Goal: Complete application form: Complete application form

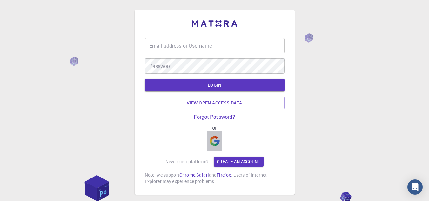
click at [213, 143] on img "button" at bounding box center [215, 141] width 10 height 10
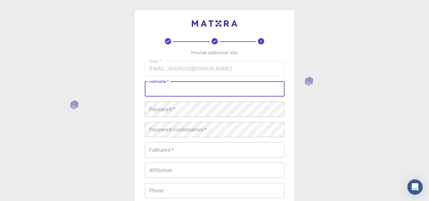
click at [162, 92] on input "username   *" at bounding box center [215, 88] width 140 height 15
type input "Eyrsi"
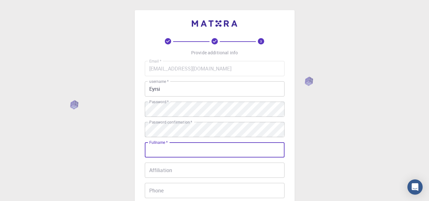
click at [169, 150] on input "Fullname   *" at bounding box center [215, 149] width 140 height 15
type input "[DEMOGRAPHIC_DATA][PERSON_NAME]"
click at [168, 171] on input "Affiliation" at bounding box center [215, 170] width 140 height 15
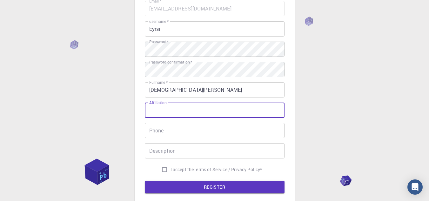
scroll to position [68, 0]
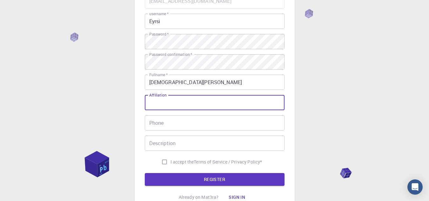
click at [163, 102] on input "Affiliation" at bounding box center [215, 102] width 140 height 15
click at [159, 125] on input "Phone" at bounding box center [215, 122] width 140 height 15
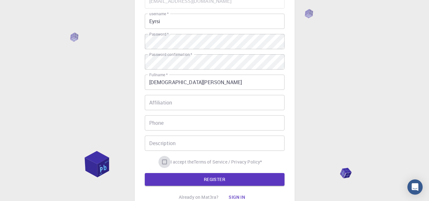
click at [163, 160] on input "I accept the Terms of Service / Privacy Policy *" at bounding box center [164, 162] width 12 height 12
checkbox input "true"
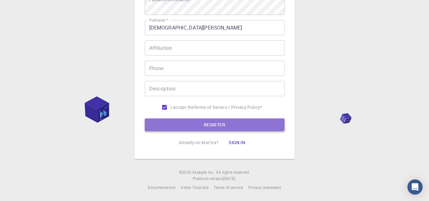
click at [222, 121] on button "REGISTER" at bounding box center [215, 124] width 140 height 13
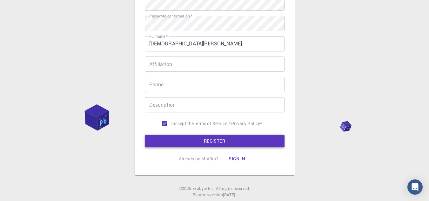
scroll to position [138, 0]
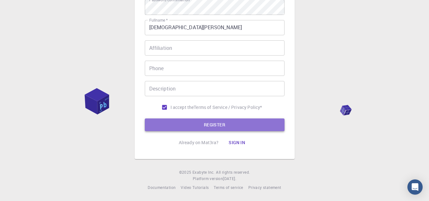
click at [219, 125] on button "REGISTER" at bounding box center [215, 124] width 140 height 13
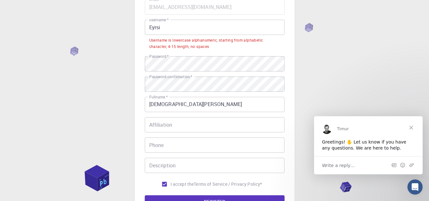
scroll to position [75, 0]
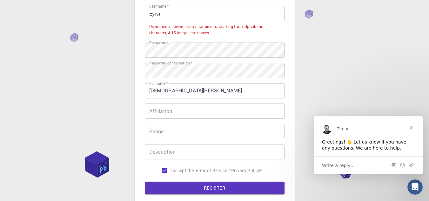
click at [412, 130] on span "Close" at bounding box center [411, 127] width 23 height 23
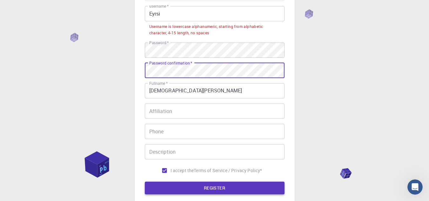
click at [237, 188] on button "REGISTER" at bounding box center [215, 188] width 140 height 13
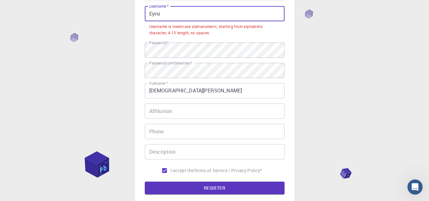
click at [162, 17] on input "Eyrsi" at bounding box center [215, 13] width 140 height 15
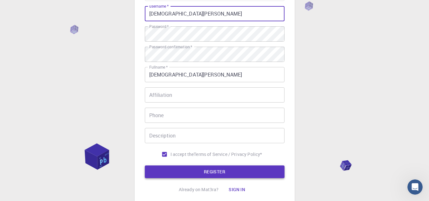
type input "[DEMOGRAPHIC_DATA][PERSON_NAME]"
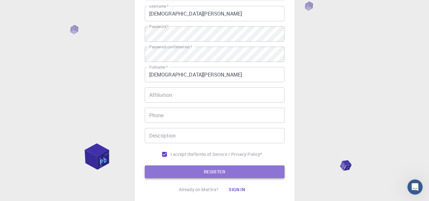
click at [208, 172] on button "REGISTER" at bounding box center [215, 171] width 140 height 13
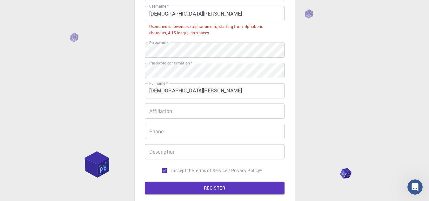
scroll to position [21, 0]
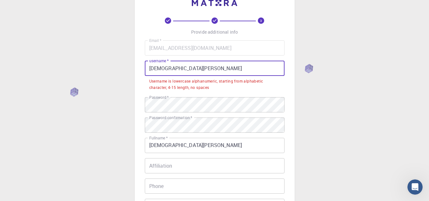
drag, startPoint x: 181, startPoint y: 68, endPoint x: 147, endPoint y: 69, distance: 34.3
click at [147, 69] on input "[DEMOGRAPHIC_DATA][PERSON_NAME]" at bounding box center [215, 68] width 140 height 15
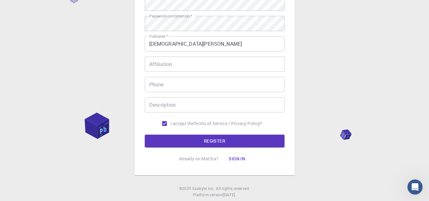
scroll to position [122, 0]
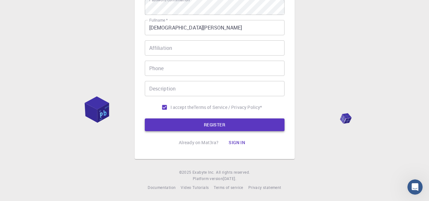
click at [229, 123] on button "REGISTER" at bounding box center [215, 124] width 140 height 13
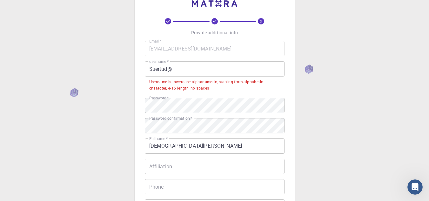
scroll to position [21, 0]
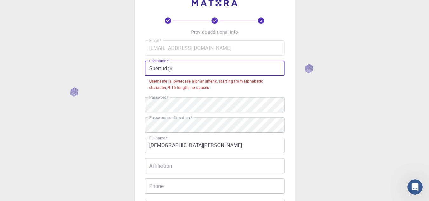
click at [173, 69] on input "Suertud@" at bounding box center [215, 68] width 140 height 15
click at [152, 68] on input "Suertud@" at bounding box center [215, 68] width 140 height 15
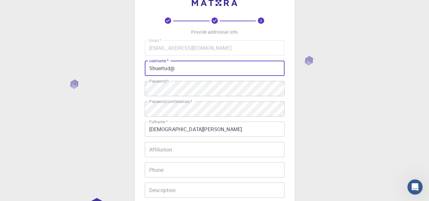
click at [165, 68] on input "Shuertud@" at bounding box center [215, 68] width 140 height 15
click at [178, 69] on input "Shuerthud@" at bounding box center [215, 68] width 140 height 15
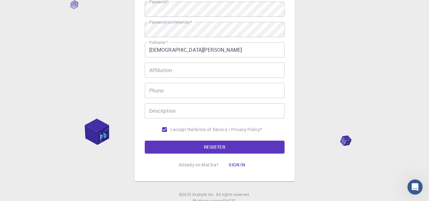
scroll to position [122, 0]
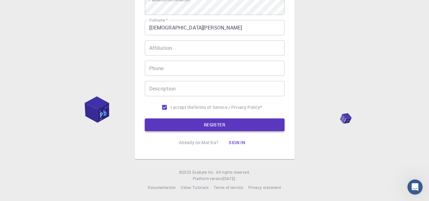
type input "Shuerthud@@@"
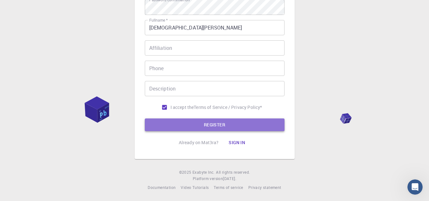
click at [188, 126] on button "REGISTER" at bounding box center [215, 124] width 140 height 13
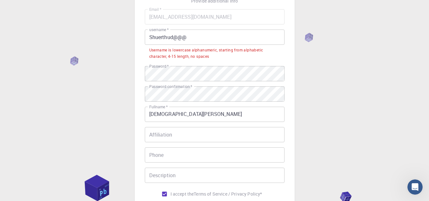
scroll to position [42, 0]
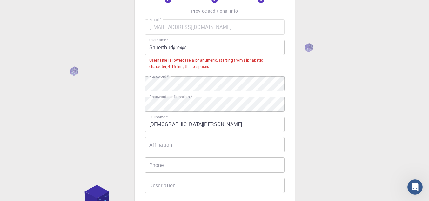
click at [208, 69] on div "Username is lowercase alphanumeric, starting from alphabetic character, 4-15 le…" at bounding box center [214, 63] width 131 height 13
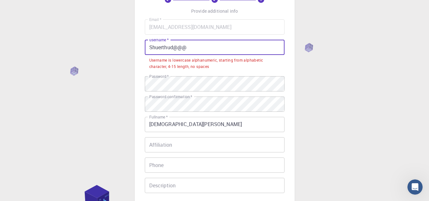
drag, startPoint x: 190, startPoint y: 48, endPoint x: 148, endPoint y: 50, distance: 42.6
click at [148, 50] on input "Shuerthud@@@" at bounding box center [215, 47] width 140 height 15
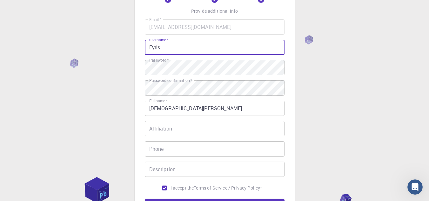
scroll to position [122, 0]
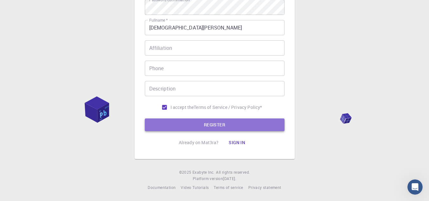
click at [218, 125] on button "REGISTER" at bounding box center [215, 124] width 140 height 13
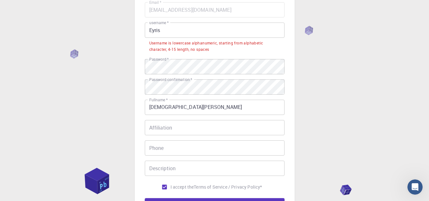
scroll to position [57, 0]
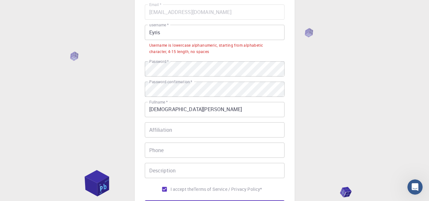
click at [163, 34] on input "Eyris" at bounding box center [215, 32] width 140 height 15
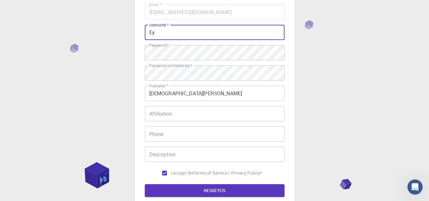
type input "E"
click at [217, 189] on button "REGISTER" at bounding box center [215, 190] width 140 height 13
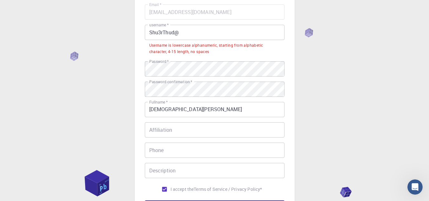
click at [149, 34] on input "Shu3rThud@" at bounding box center [215, 32] width 140 height 15
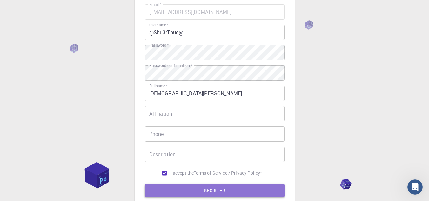
click at [223, 191] on button "REGISTER" at bounding box center [215, 190] width 140 height 13
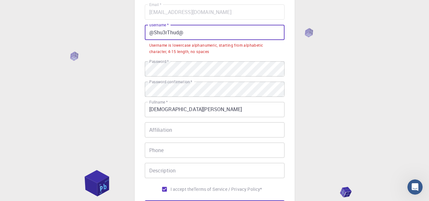
click at [165, 30] on input "@Shu3rThud@" at bounding box center [215, 32] width 140 height 15
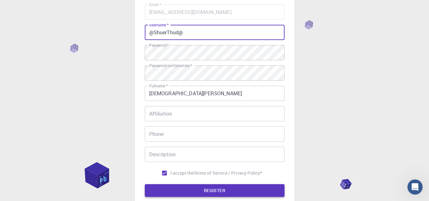
type input "@ShuerThud@"
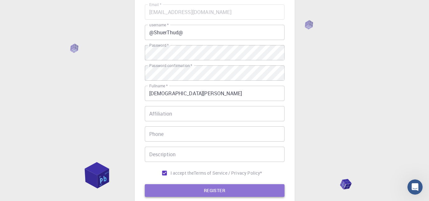
click at [191, 192] on button "REGISTER" at bounding box center [215, 190] width 140 height 13
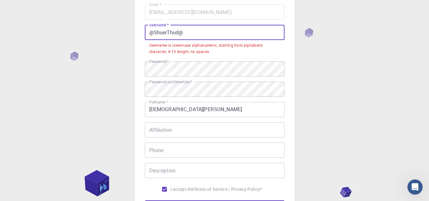
drag, startPoint x: 188, startPoint y: 32, endPoint x: 136, endPoint y: 35, distance: 52.1
click at [136, 35] on div "3 Provide additional info Email   * [EMAIL_ADDRESS][DOMAIN_NAME] Email   * user…" at bounding box center [215, 97] width 160 height 287
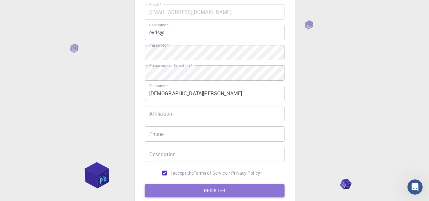
click at [181, 190] on button "REGISTER" at bounding box center [215, 190] width 140 height 13
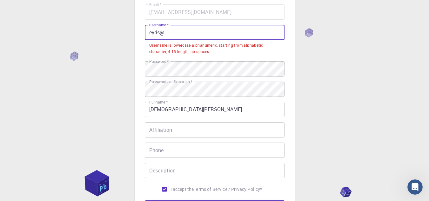
click at [159, 33] on input "eyris@" at bounding box center [215, 32] width 140 height 15
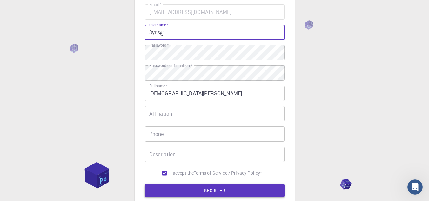
type input "3yris@"
click at [191, 193] on button "REGISTER" at bounding box center [215, 190] width 140 height 13
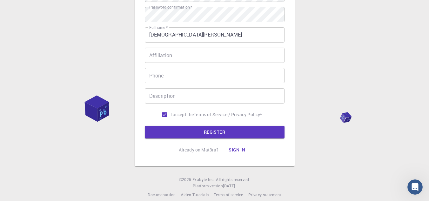
scroll to position [131, 0]
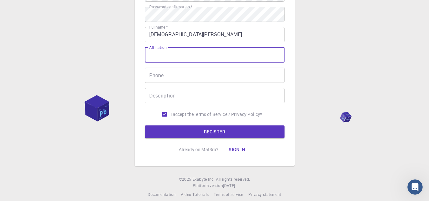
click at [164, 57] on input "Affiliation" at bounding box center [215, 54] width 140 height 15
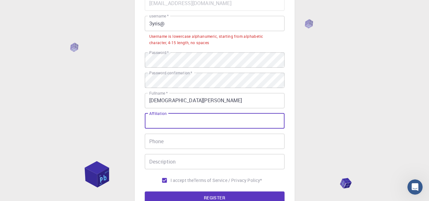
scroll to position [0, 0]
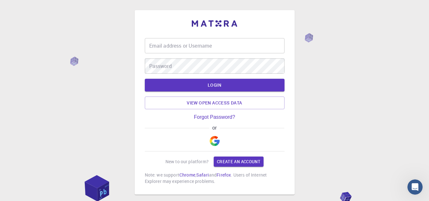
click at [203, 46] on input "Email address or Username" at bounding box center [215, 45] width 140 height 15
click at [215, 139] on img "button" at bounding box center [215, 141] width 10 height 10
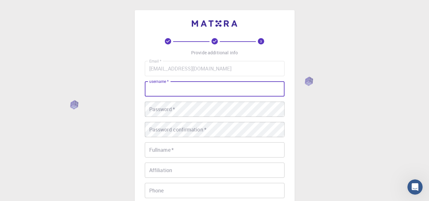
click at [172, 89] on input "username   *" at bounding box center [215, 88] width 140 height 15
type input "Eyrsi"
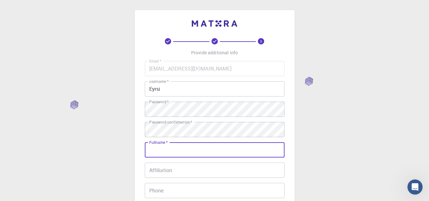
click at [170, 149] on input "Fullname   *" at bounding box center [215, 149] width 140 height 15
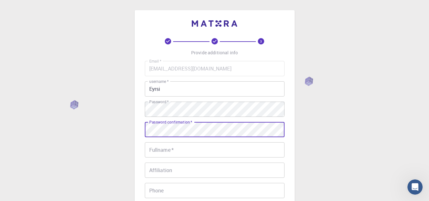
click at [144, 132] on div "3 Provide additional info Email   * [EMAIL_ADDRESS][DOMAIN_NAME] Email   * user…" at bounding box center [215, 145] width 160 height 271
click at [169, 153] on input "Fullname   *" at bounding box center [215, 149] width 140 height 15
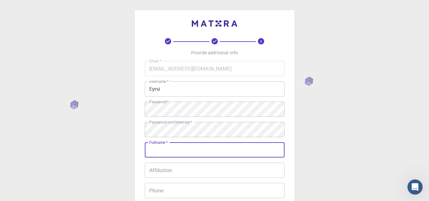
type input "[DEMOGRAPHIC_DATA][PERSON_NAME]"
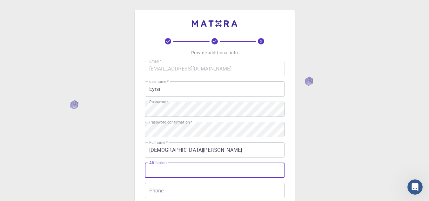
click at [176, 172] on input "Affiliation" at bounding box center [215, 170] width 140 height 15
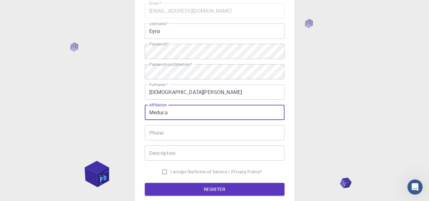
scroll to position [57, 0]
type input "Meduca"
click at [161, 172] on input "I accept the Terms of Service / Privacy Policy *" at bounding box center [164, 172] width 12 height 12
checkbox input "true"
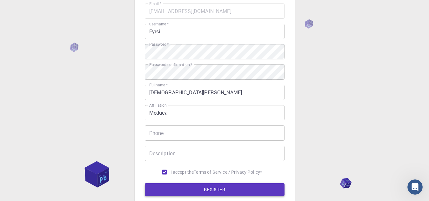
click at [188, 188] on button "REGISTER" at bounding box center [215, 189] width 140 height 13
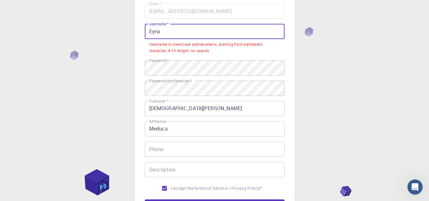
click at [161, 30] on input "Eyrsi" at bounding box center [215, 31] width 140 height 15
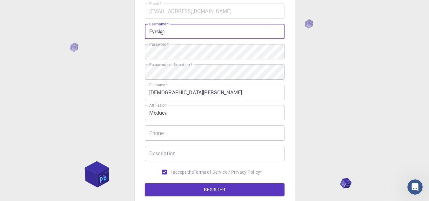
click at [155, 32] on input "Eyrsi@" at bounding box center [215, 31] width 140 height 15
click at [160, 32] on input "Eyrsi@" at bounding box center [215, 31] width 140 height 15
click at [163, 32] on input "Eyrsisss@" at bounding box center [215, 31] width 140 height 15
click at [167, 32] on input "Eyrsisiss@" at bounding box center [215, 31] width 140 height 15
click at [154, 31] on input "Eyrsisisis@" at bounding box center [215, 31] width 140 height 15
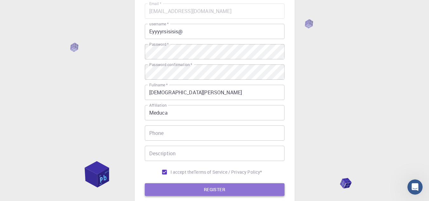
click at [204, 189] on button "REGISTER" at bounding box center [215, 189] width 140 height 13
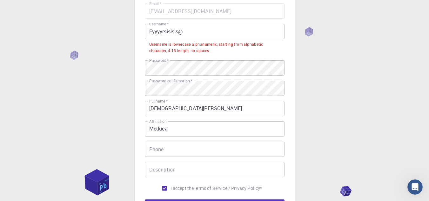
click at [185, 32] on input "Eyyyyrsisisis@" at bounding box center [215, 31] width 140 height 15
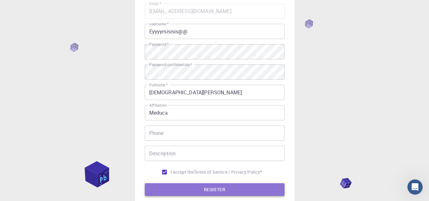
click at [194, 194] on button "REGISTER" at bounding box center [215, 189] width 140 height 13
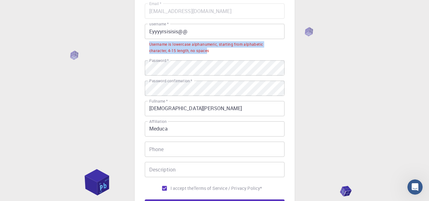
drag, startPoint x: 208, startPoint y: 50, endPoint x: 147, endPoint y: 42, distance: 61.5
click at [147, 42] on li "Username is lowercase alphanumeric, starting from alphabetic character, 4-15 le…" at bounding box center [215, 47] width 140 height 16
copy div "Username is lowercase alphanumeric, starting from alphabetic character, 4-15 le…"
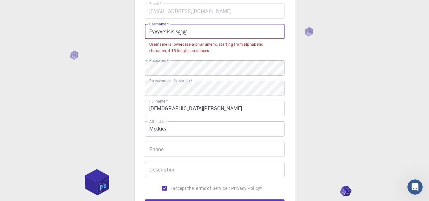
click at [195, 31] on input "Eyyyyrsisisis@@" at bounding box center [215, 31] width 140 height 15
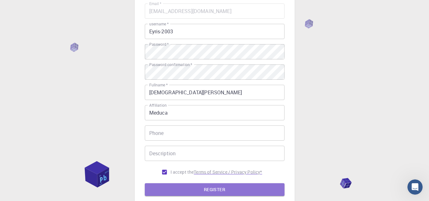
click at [224, 190] on button "REGISTER" at bounding box center [215, 189] width 140 height 13
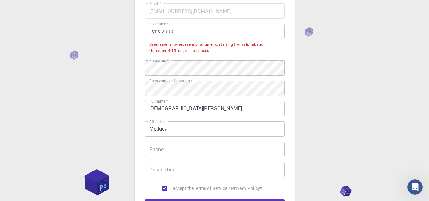
click at [154, 31] on input "Eyris-2003" at bounding box center [215, 31] width 140 height 15
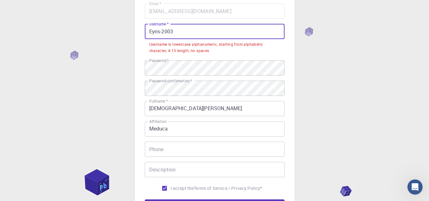
click at [156, 32] on input "Eyris-2003" at bounding box center [215, 31] width 140 height 15
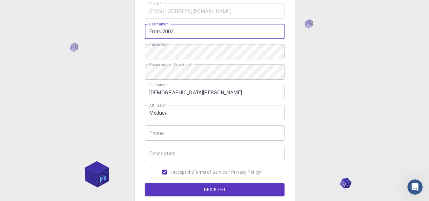
click at [180, 30] on input "Errris-2003" at bounding box center [215, 31] width 140 height 15
type input "Errris-2003@"
click at [213, 185] on button "REGISTER" at bounding box center [215, 189] width 140 height 13
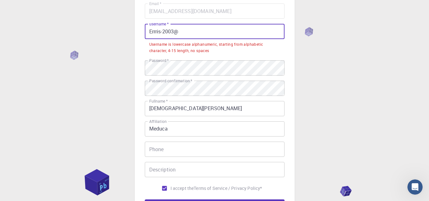
click at [157, 31] on input "Errris-2003@" at bounding box center [215, 31] width 140 height 15
drag, startPoint x: 188, startPoint y: 31, endPoint x: 148, endPoint y: 32, distance: 40.4
click at [148, 32] on input "Errris-2003@" at bounding box center [215, 31] width 140 height 15
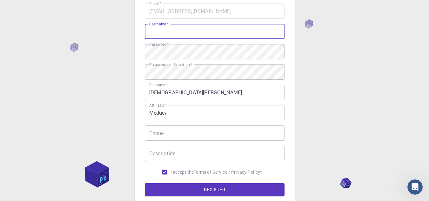
paste input "sarally*2025"
click at [151, 33] on input "sarally*2025" at bounding box center [215, 31] width 140 height 15
click at [155, 30] on input "earally*2025" at bounding box center [215, 31] width 140 height 15
click at [158, 32] on input "eyrally*2025" at bounding box center [215, 31] width 140 height 15
click at [204, 187] on button "REGISTER" at bounding box center [215, 189] width 140 height 13
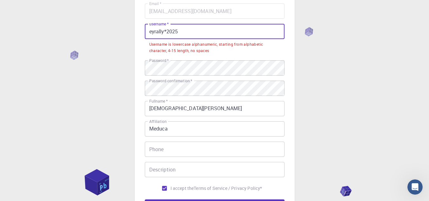
click at [179, 34] on input "eyrally*2025" at bounding box center [215, 31] width 140 height 15
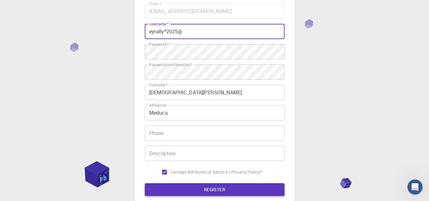
type input "eyrally*2025@"
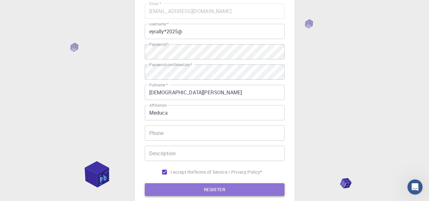
click at [178, 192] on button "REGISTER" at bounding box center [215, 189] width 140 height 13
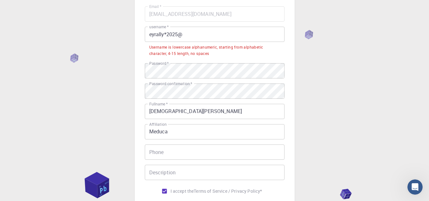
scroll to position [0, 0]
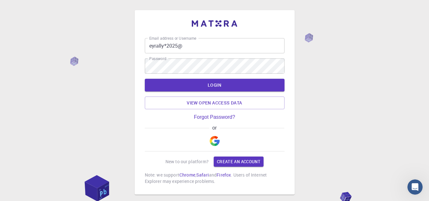
click at [191, 162] on p "New to our platform?" at bounding box center [186, 161] width 43 height 6
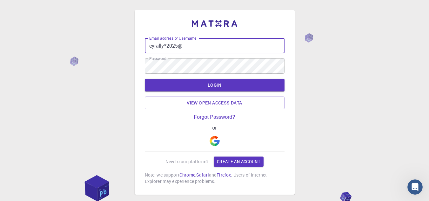
click at [190, 48] on input "eyrally*2025@" at bounding box center [215, 45] width 140 height 15
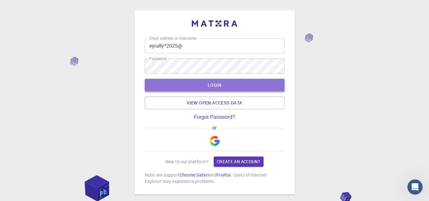
click at [169, 81] on button "LOGIN" at bounding box center [215, 85] width 140 height 13
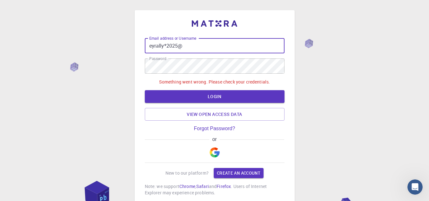
click at [179, 46] on input "eyrally*2025@" at bounding box center [215, 45] width 140 height 15
drag, startPoint x: 187, startPoint y: 45, endPoint x: 152, endPoint y: 46, distance: 34.3
click at [152, 46] on input "eyrally*2025@" at bounding box center [215, 45] width 140 height 15
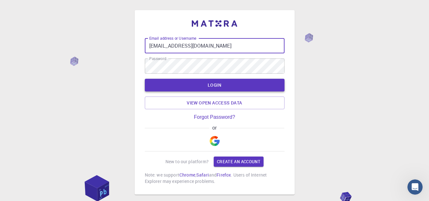
type input "[EMAIL_ADDRESS][DOMAIN_NAME]"
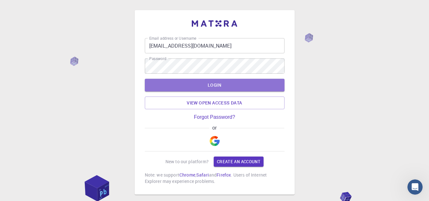
click at [218, 85] on button "LOGIN" at bounding box center [215, 85] width 140 height 13
